Goal: Information Seeking & Learning: Learn about a topic

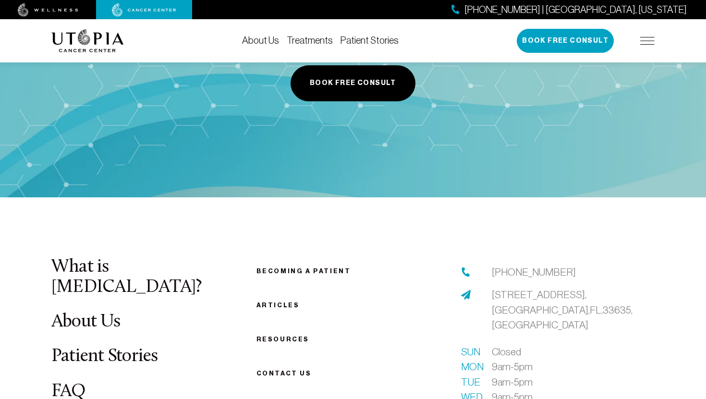
scroll to position [3681, 0]
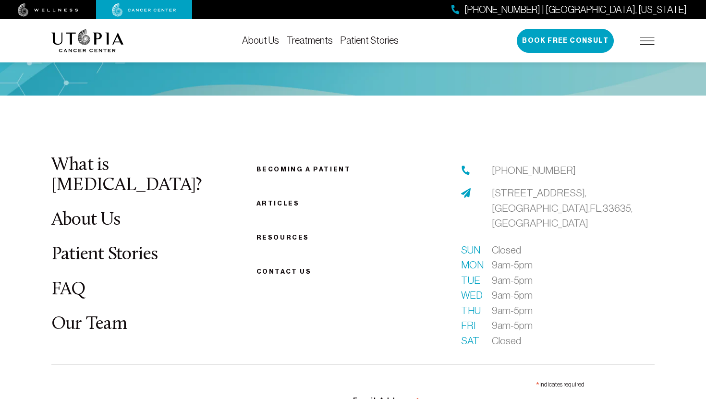
click at [72, 280] on link "FAQ" at bounding box center [68, 289] width 35 height 19
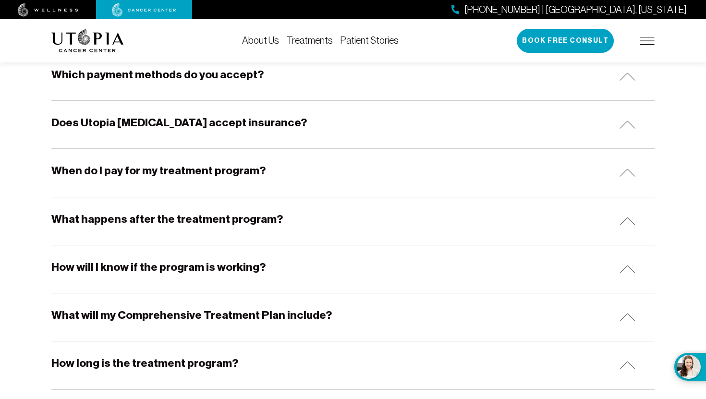
scroll to position [605, 0]
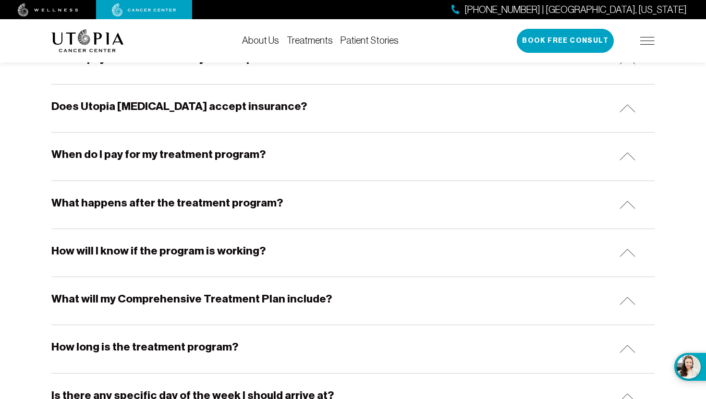
click at [228, 144] on div "When do I pay for my treatment program?" at bounding box center [352, 156] width 603 height 48
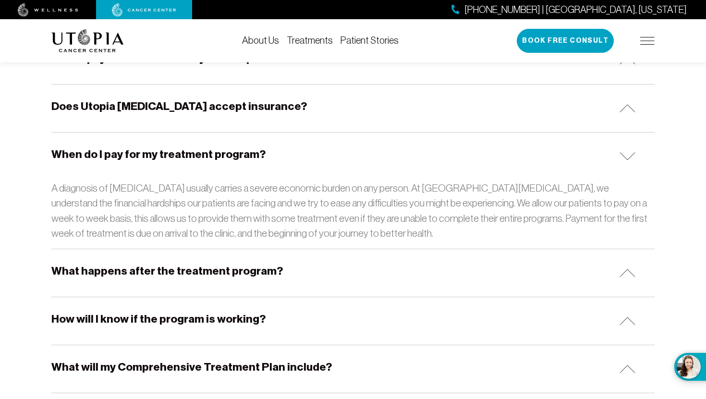
click at [228, 144] on div "When do I pay for my treatment program?" at bounding box center [352, 156] width 603 height 48
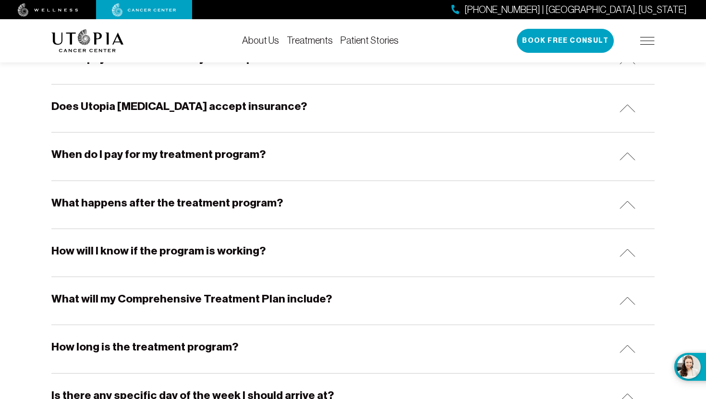
click at [260, 102] on h5 "Does Utopia [MEDICAL_DATA] accept insurance?" at bounding box center [178, 106] width 255 height 15
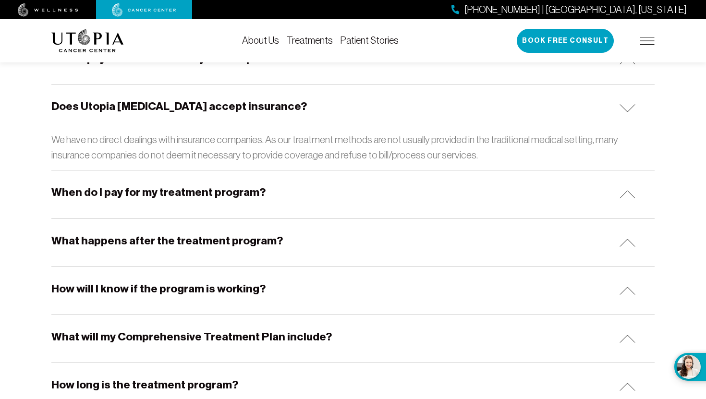
click at [277, 114] on div "Does Utopia [MEDICAL_DATA] accept insurance?" at bounding box center [352, 108] width 603 height 48
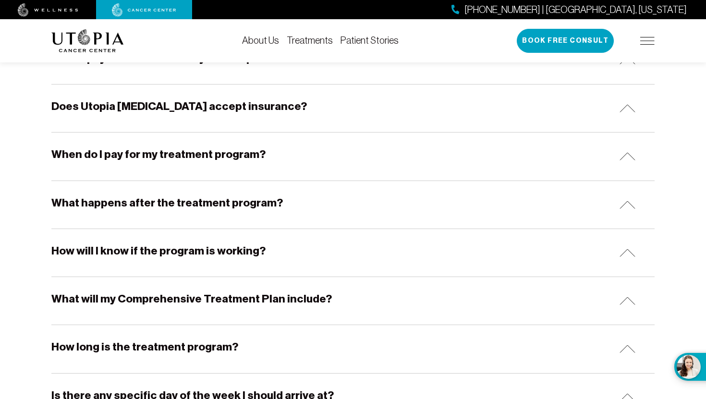
scroll to position [0, 0]
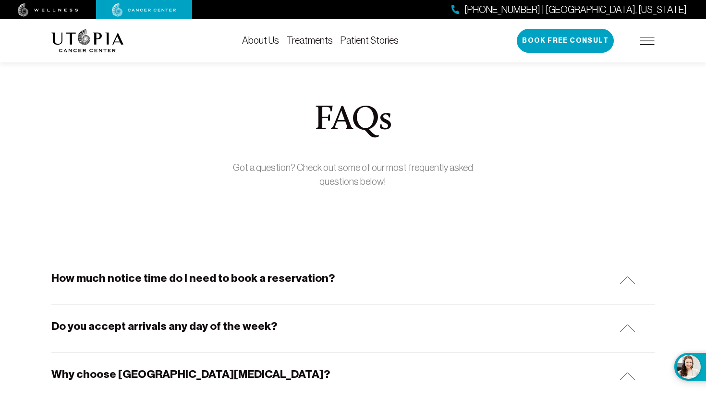
click at [652, 37] on img at bounding box center [647, 41] width 14 height 8
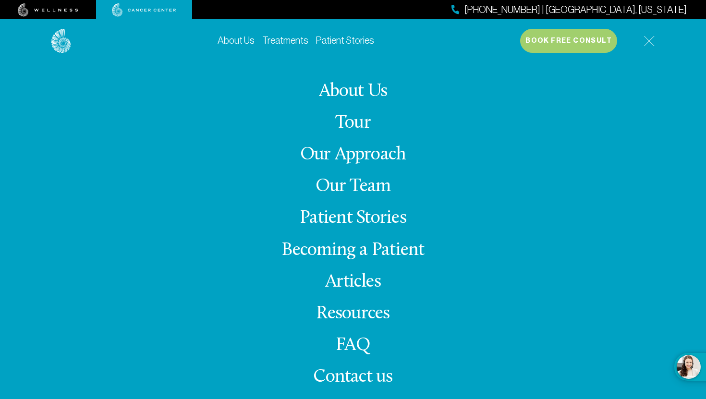
scroll to position [135, 0]
click at [348, 90] on link "About Us" at bounding box center [353, 91] width 69 height 19
